Goal: Information Seeking & Learning: Learn about a topic

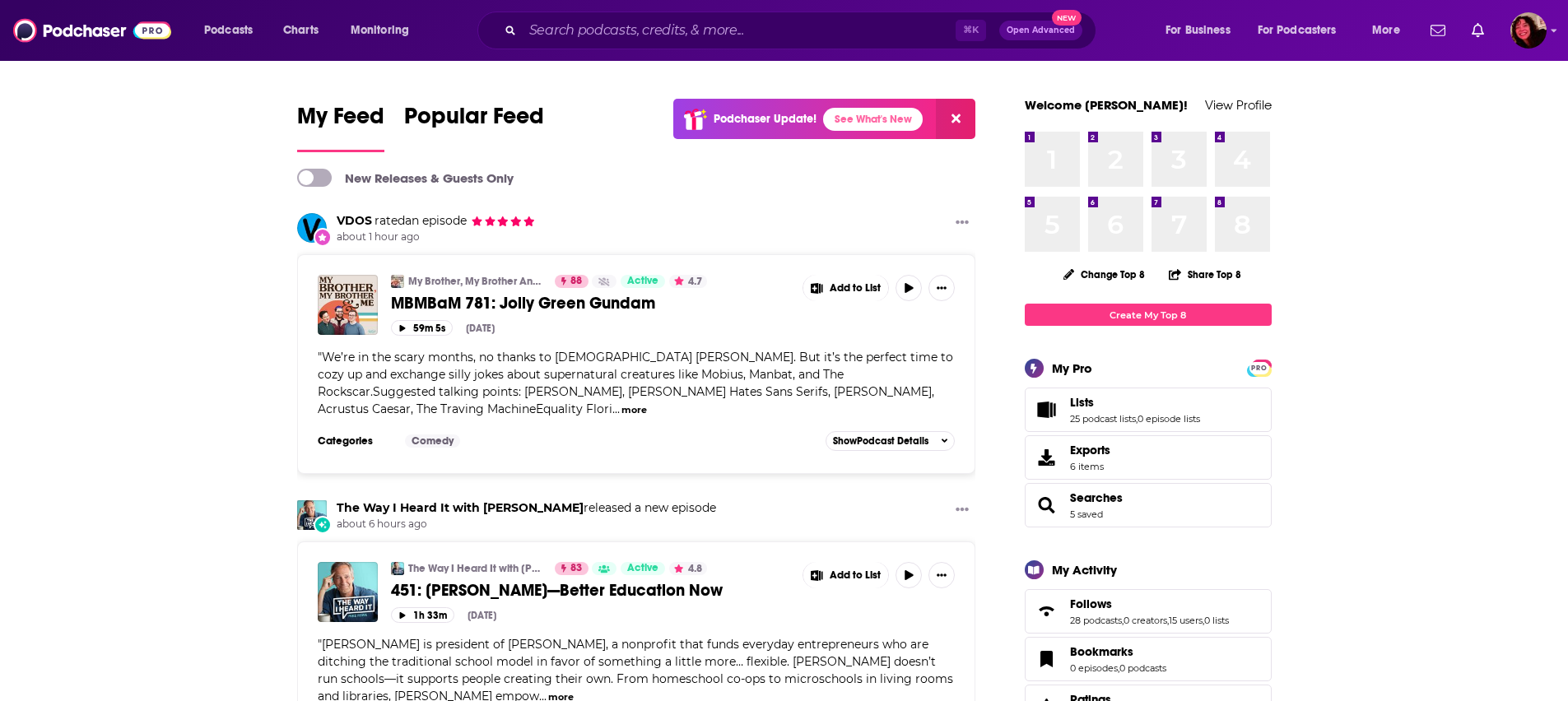
click at [555, 52] on div "Podcasts Charts Monitoring ⌘ K Open Advanced New For Business For Podcasters Mo…" at bounding box center [784, 30] width 1568 height 61
click at [557, 43] on div "⌘ K Open Advanced New" at bounding box center [787, 30] width 619 height 38
click at [559, 37] on input "Search podcasts, credits, & more..." at bounding box center [739, 30] width 433 height 26
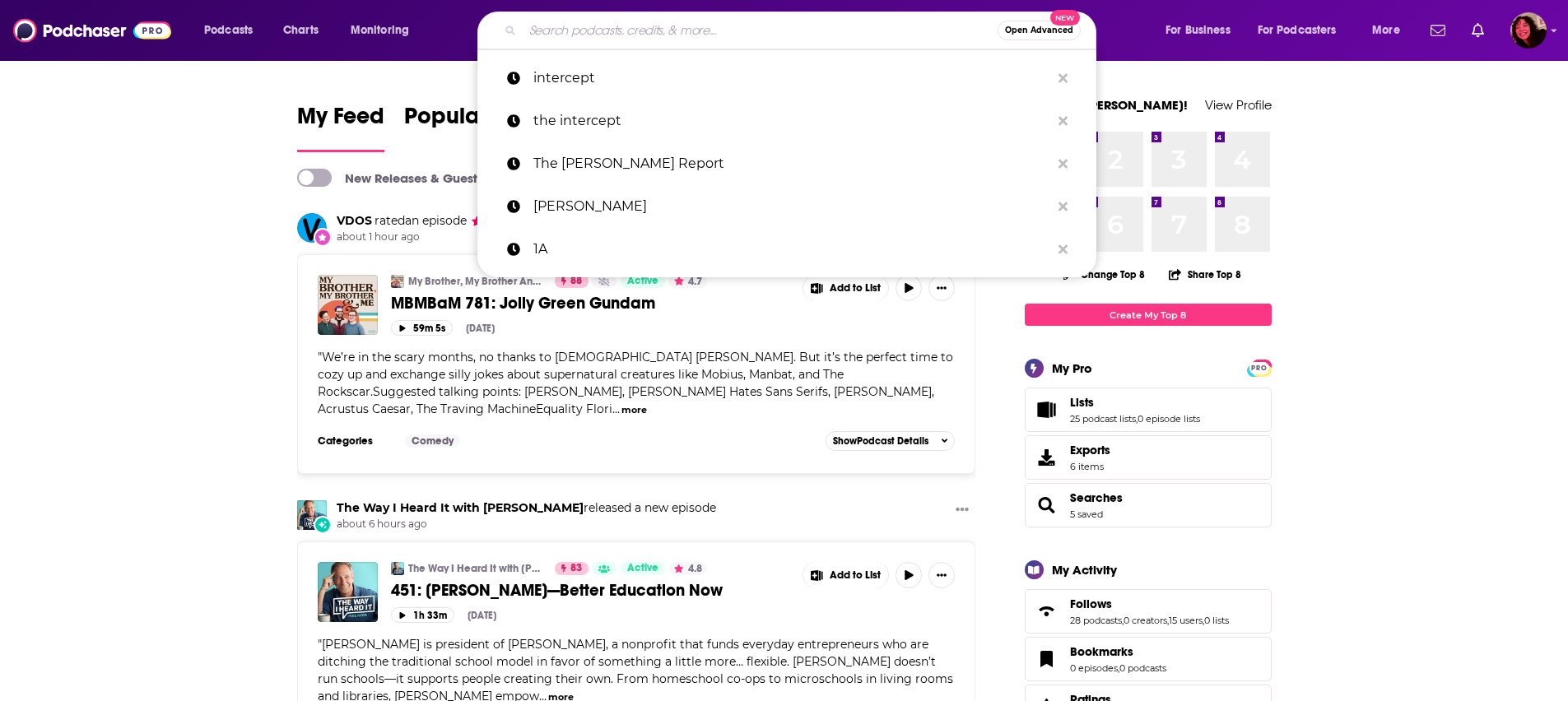
type input "a"
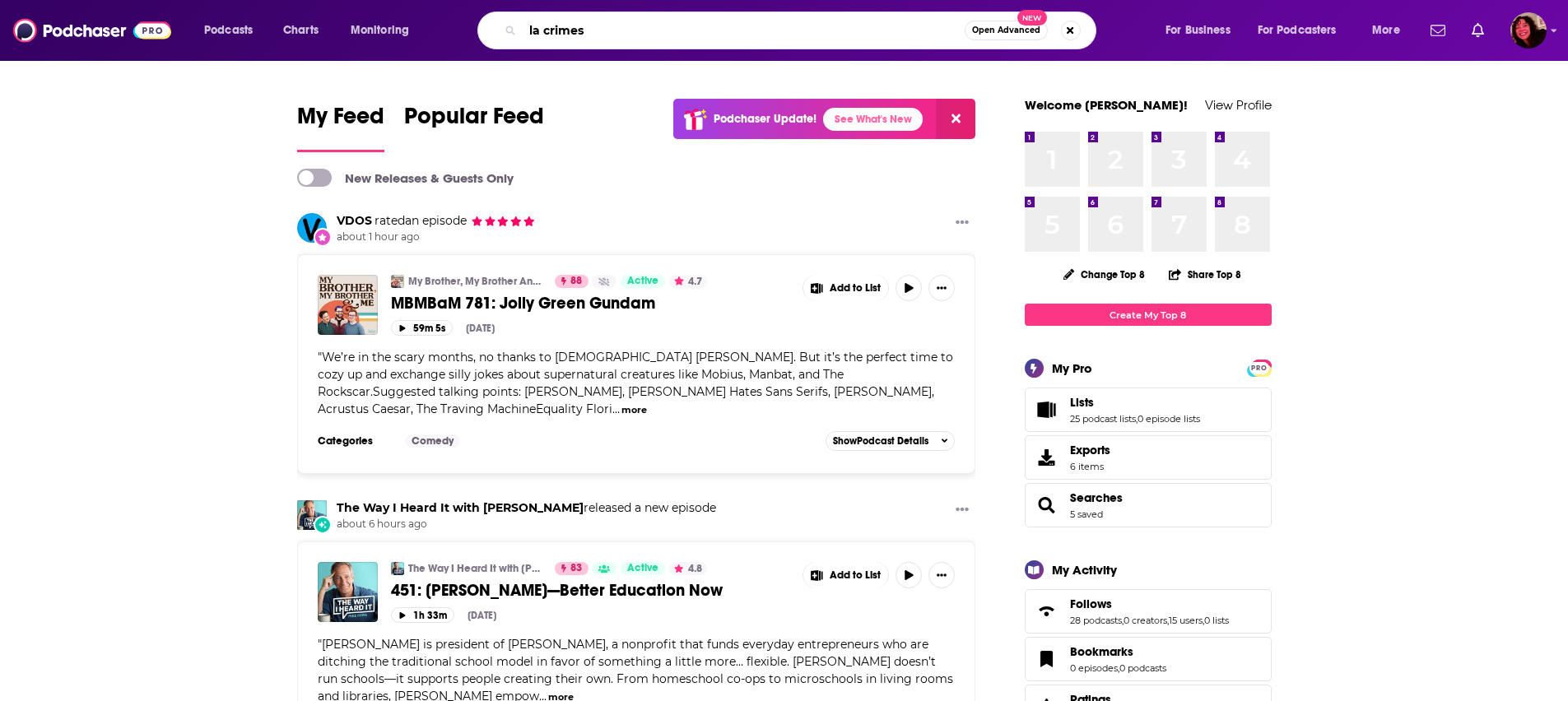
type input "la crimes"
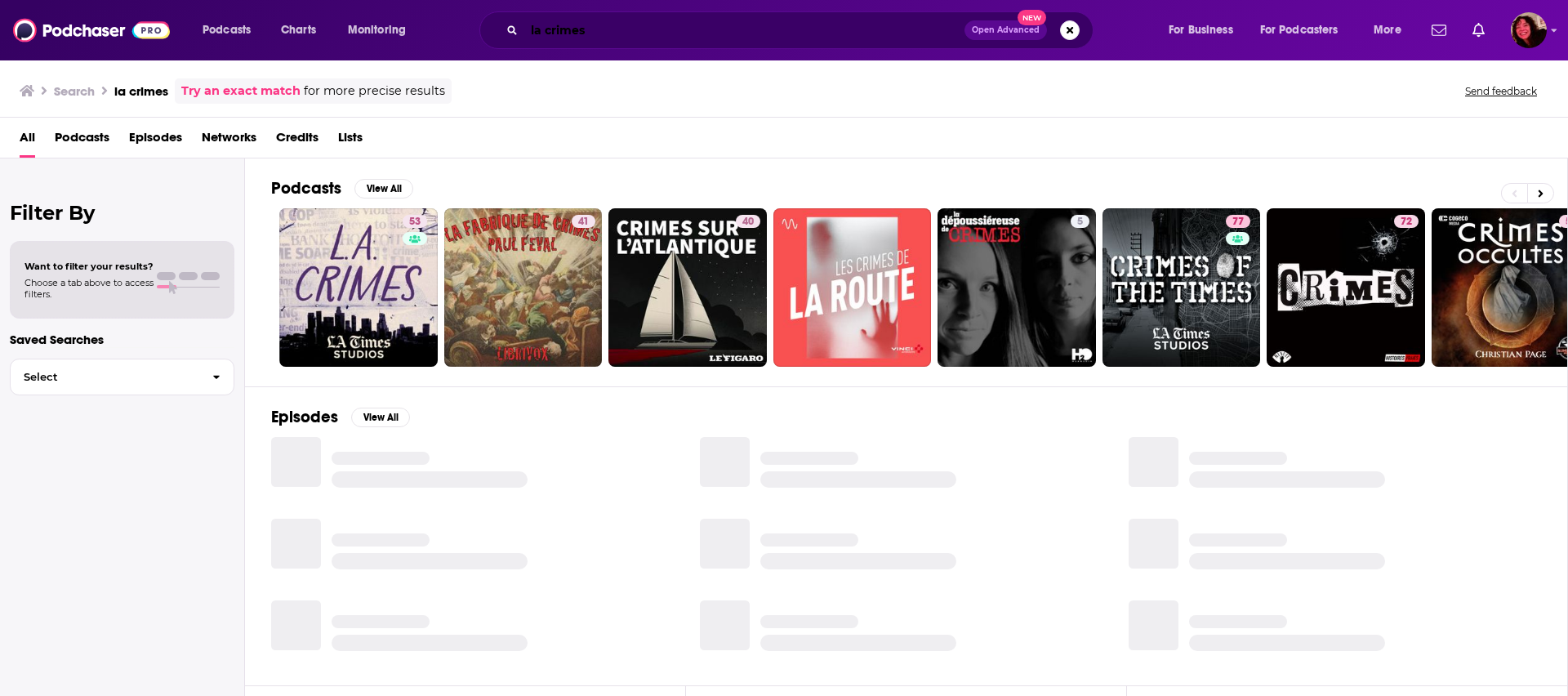
click at [631, 21] on input "la crimes" at bounding box center [744, 30] width 441 height 26
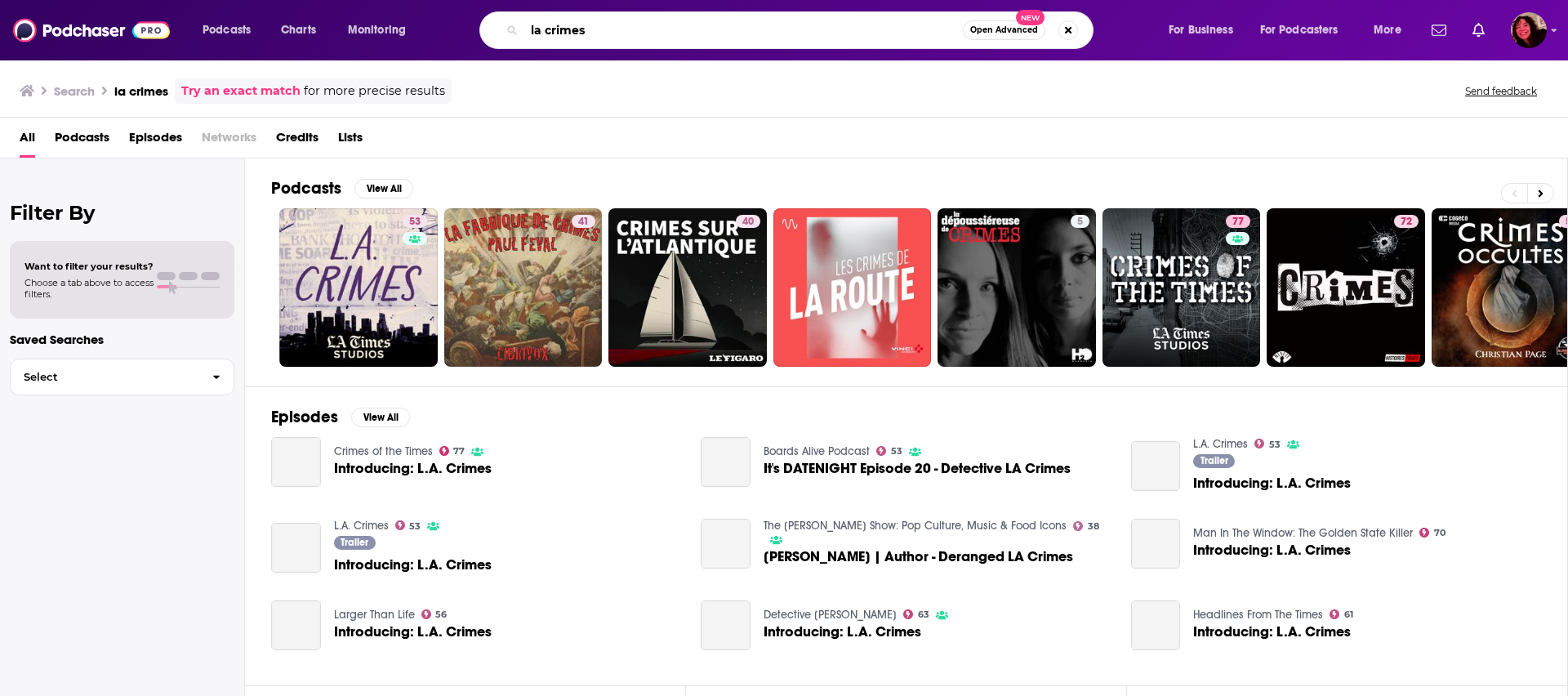
click at [623, 30] on input "la crimes" at bounding box center [743, 30] width 439 height 26
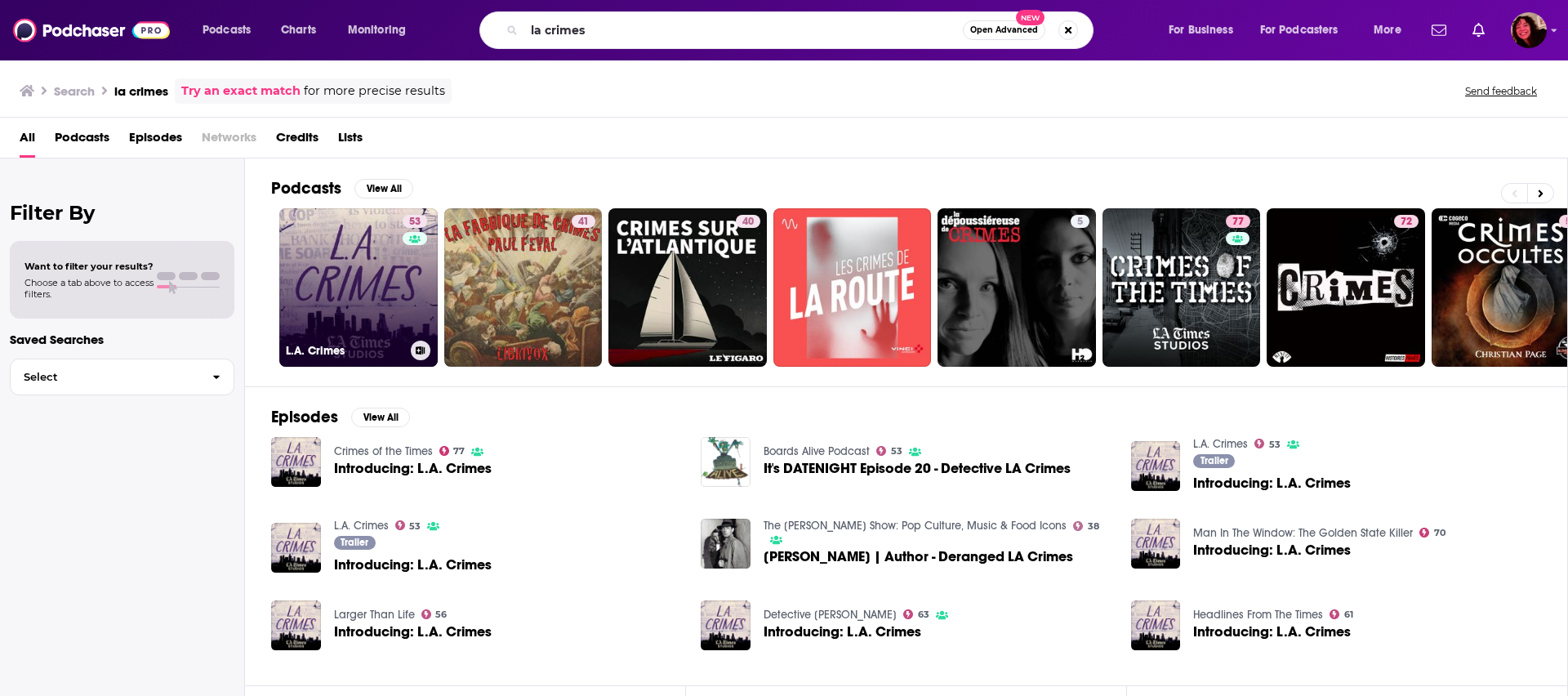
click at [359, 282] on link "53 L.A. Crimes" at bounding box center [358, 287] width 158 height 158
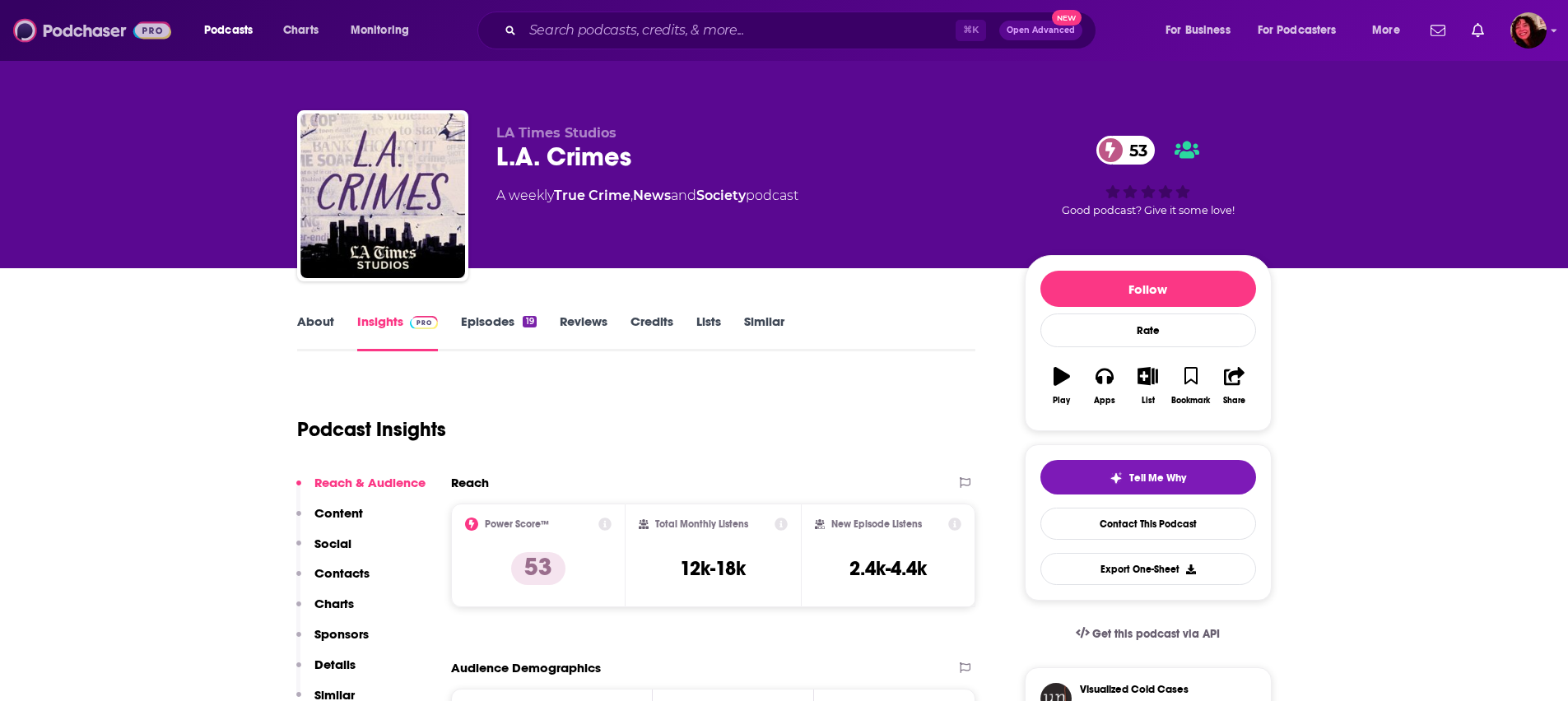
click at [99, 29] on img at bounding box center [92, 30] width 158 height 31
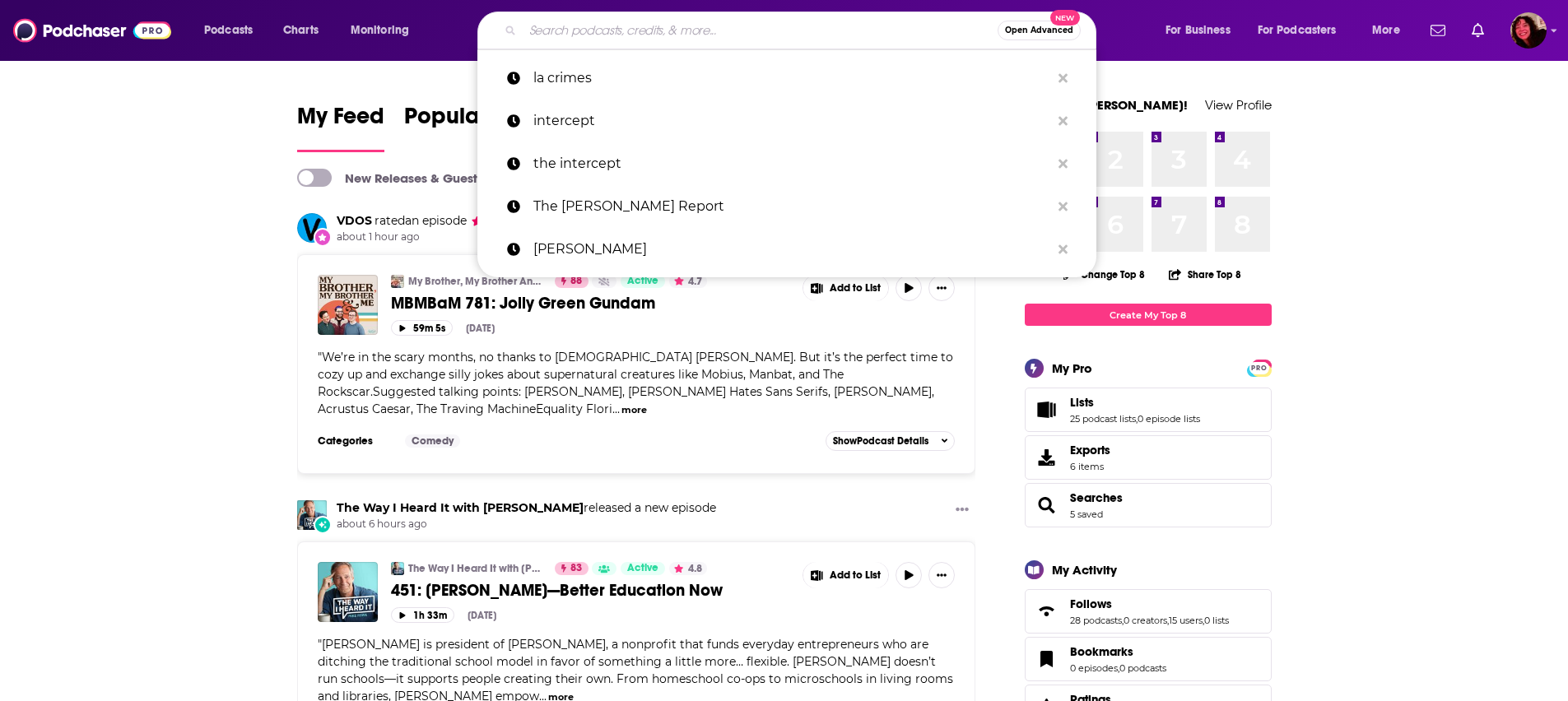
click at [692, 35] on input "Search podcasts, credits, & more..." at bounding box center [760, 30] width 475 height 26
click at [1062, 79] on icon "Search podcasts, credits, & more..." at bounding box center [1063, 78] width 9 height 9
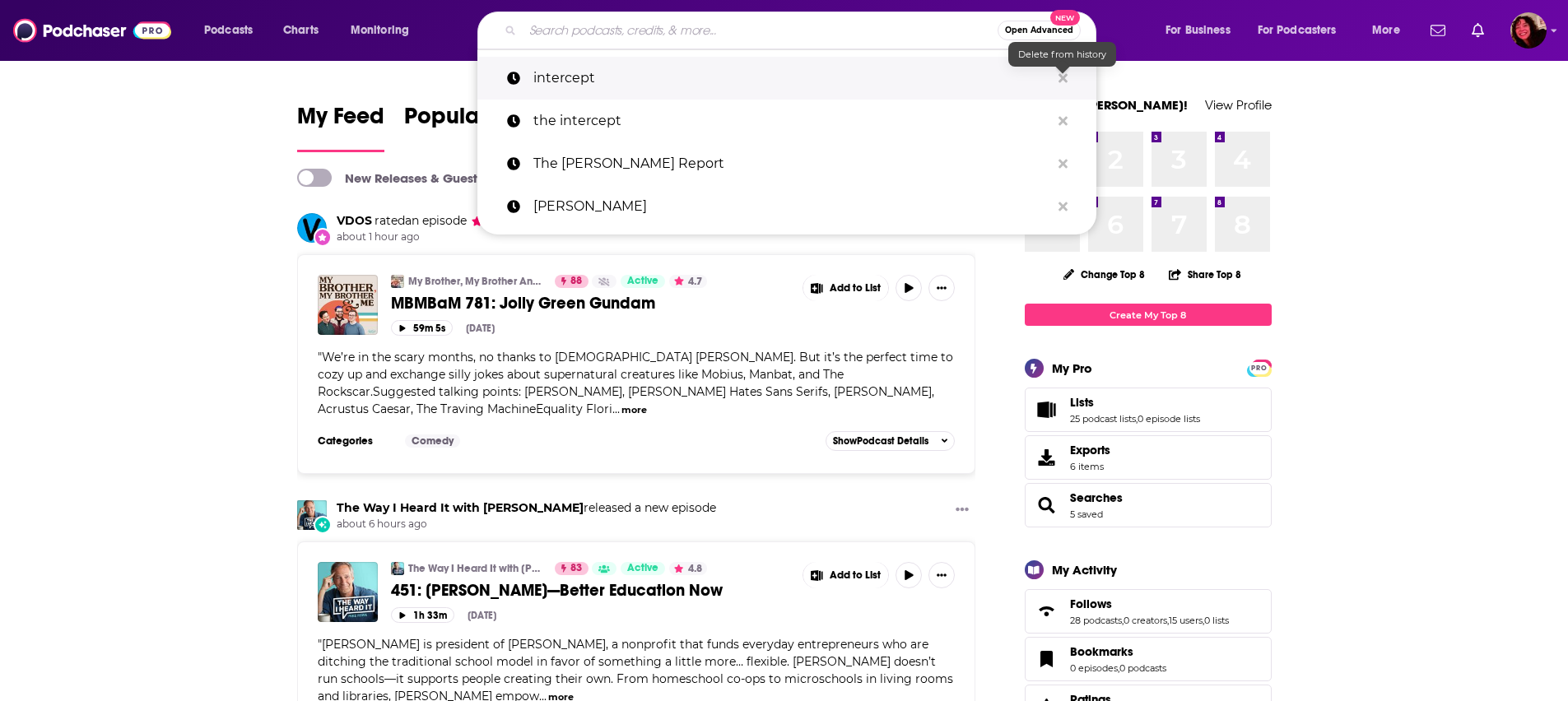
click at [1062, 79] on icon "Search podcasts, credits, & more..." at bounding box center [1063, 78] width 9 height 13
click at [1062, 80] on icon "Search podcasts, credits, & more..." at bounding box center [1063, 78] width 9 height 13
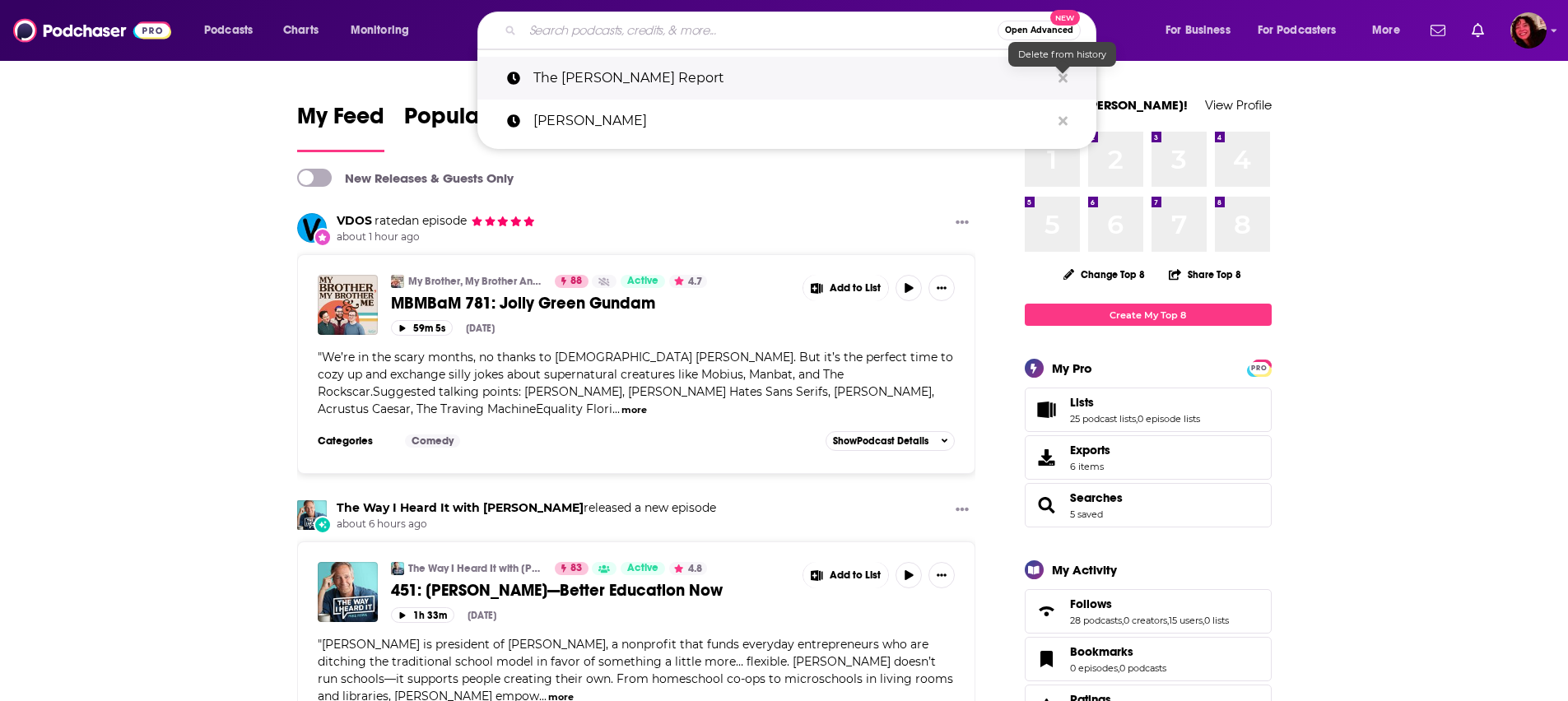
click at [1062, 80] on icon "Search podcasts, credits, & more..." at bounding box center [1063, 78] width 9 height 13
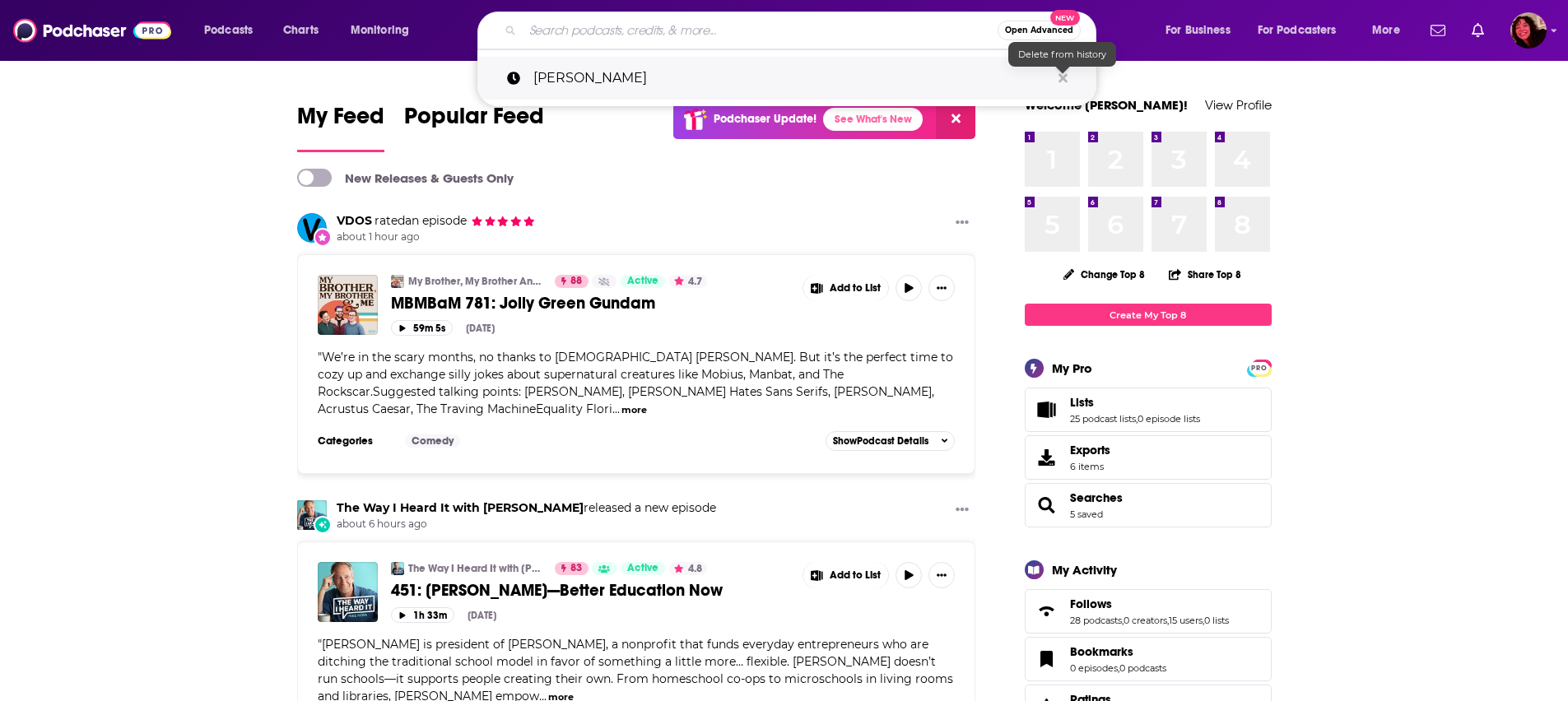
click at [1062, 80] on icon "Search podcasts, credits, & more..." at bounding box center [1063, 78] width 9 height 13
